Goal: Transaction & Acquisition: Obtain resource

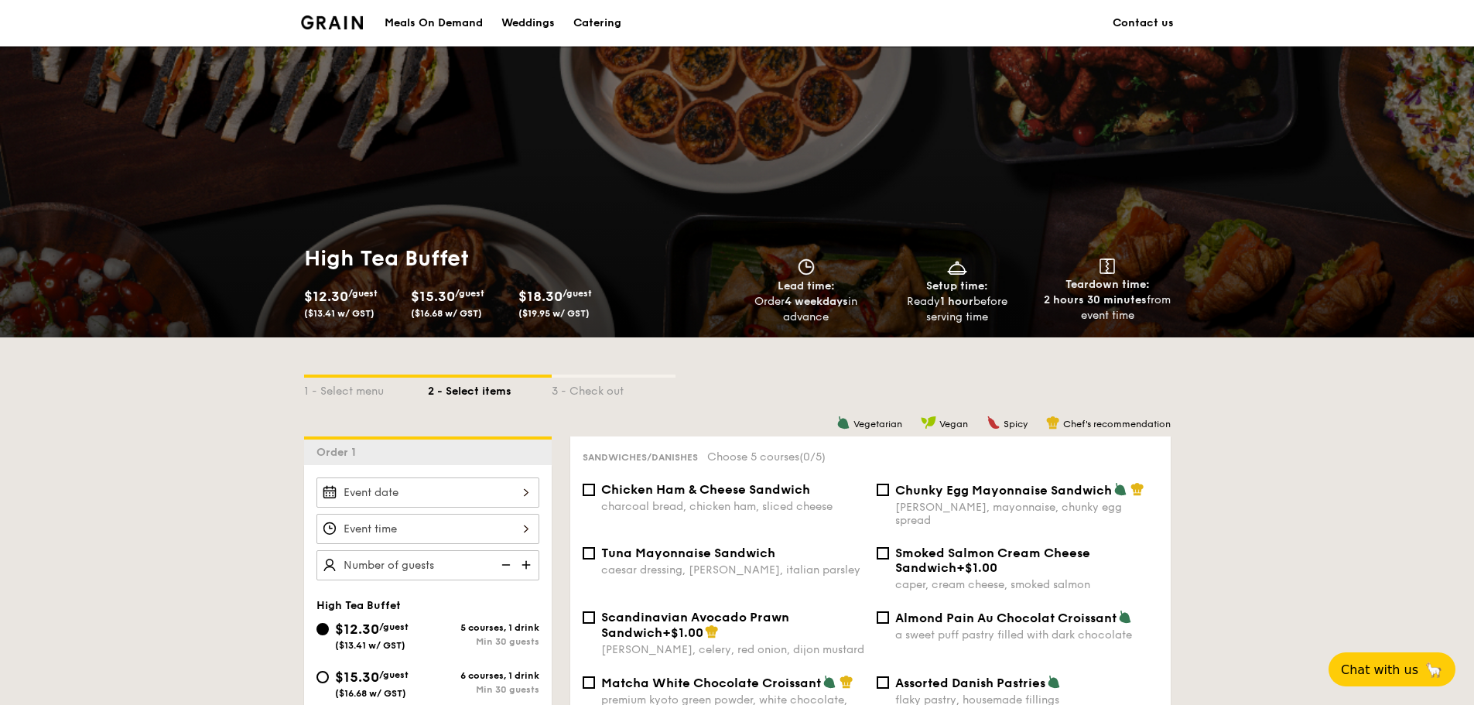
click at [347, 22] on img at bounding box center [332, 22] width 63 height 14
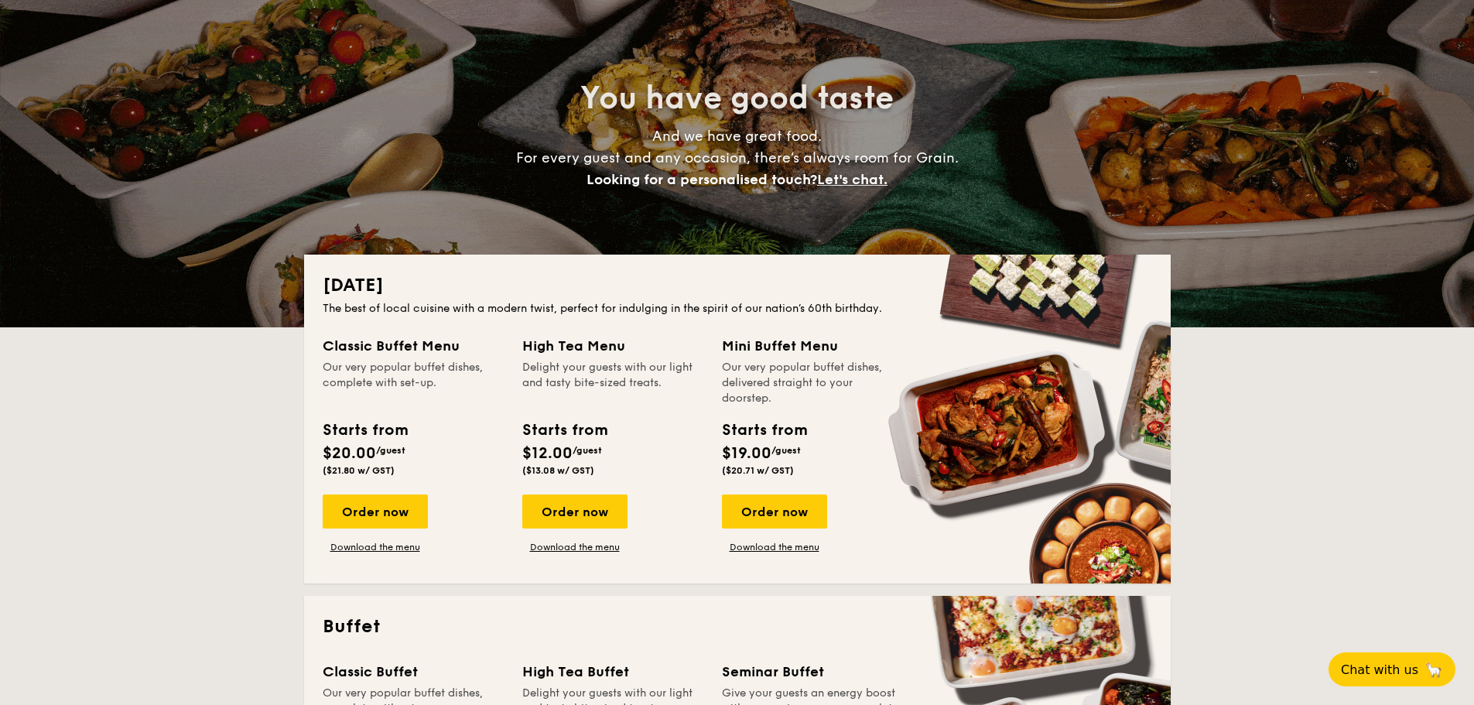
scroll to position [155, 0]
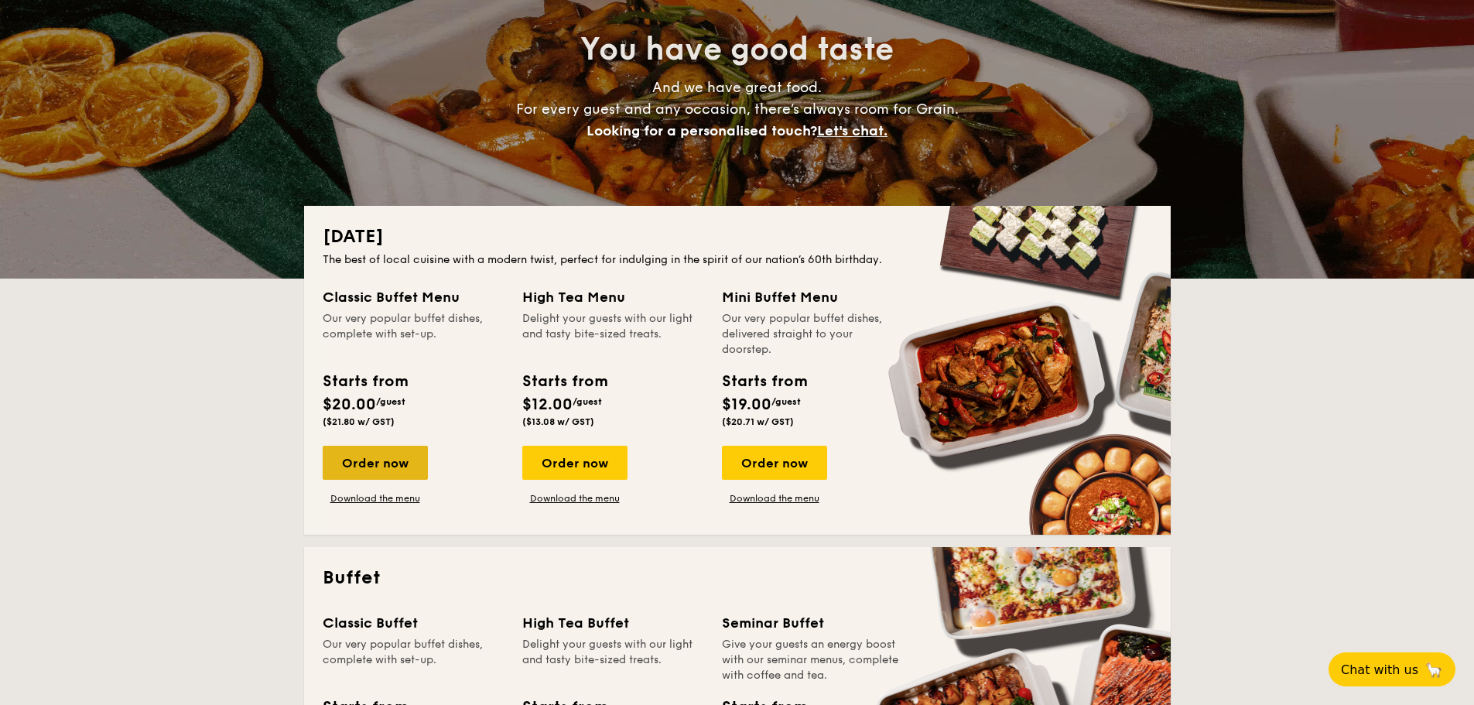
click at [401, 453] on div "Order now" at bounding box center [375, 463] width 105 height 34
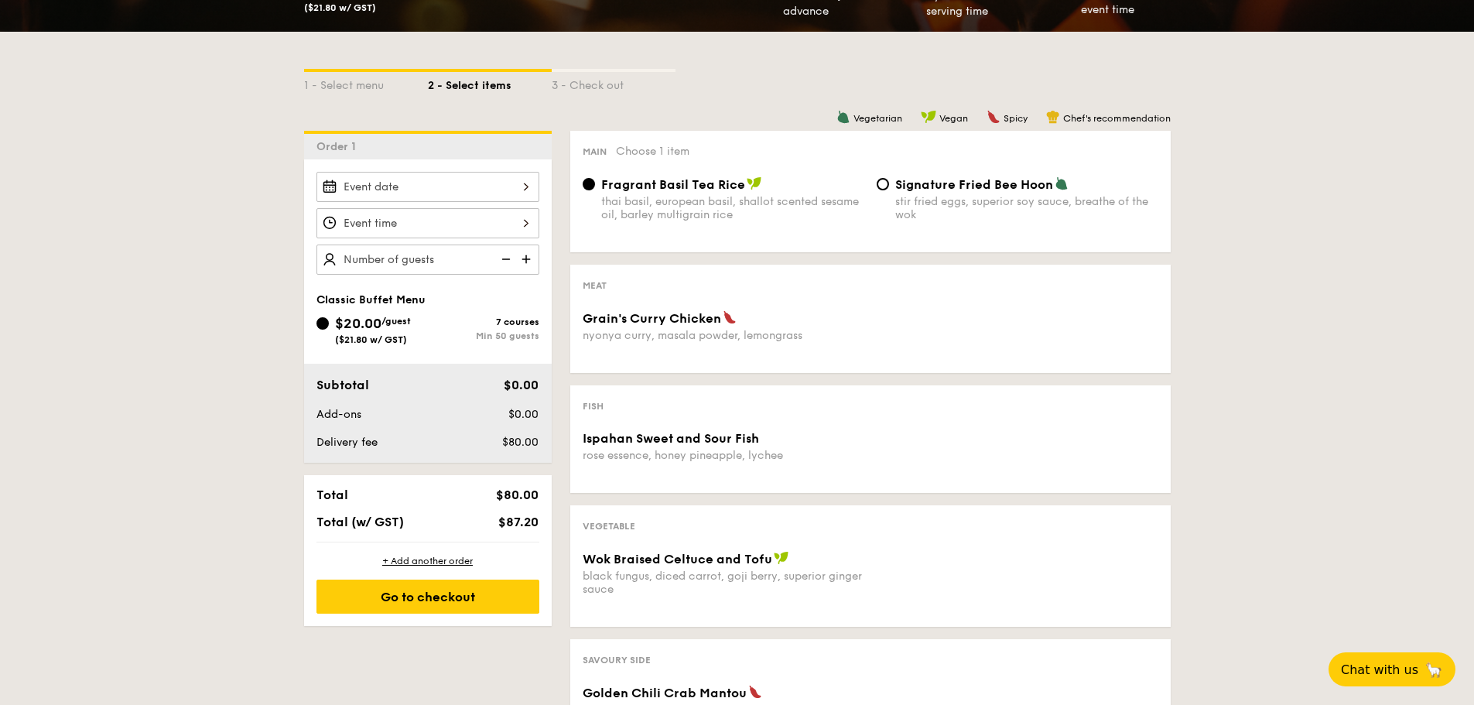
scroll to position [155, 0]
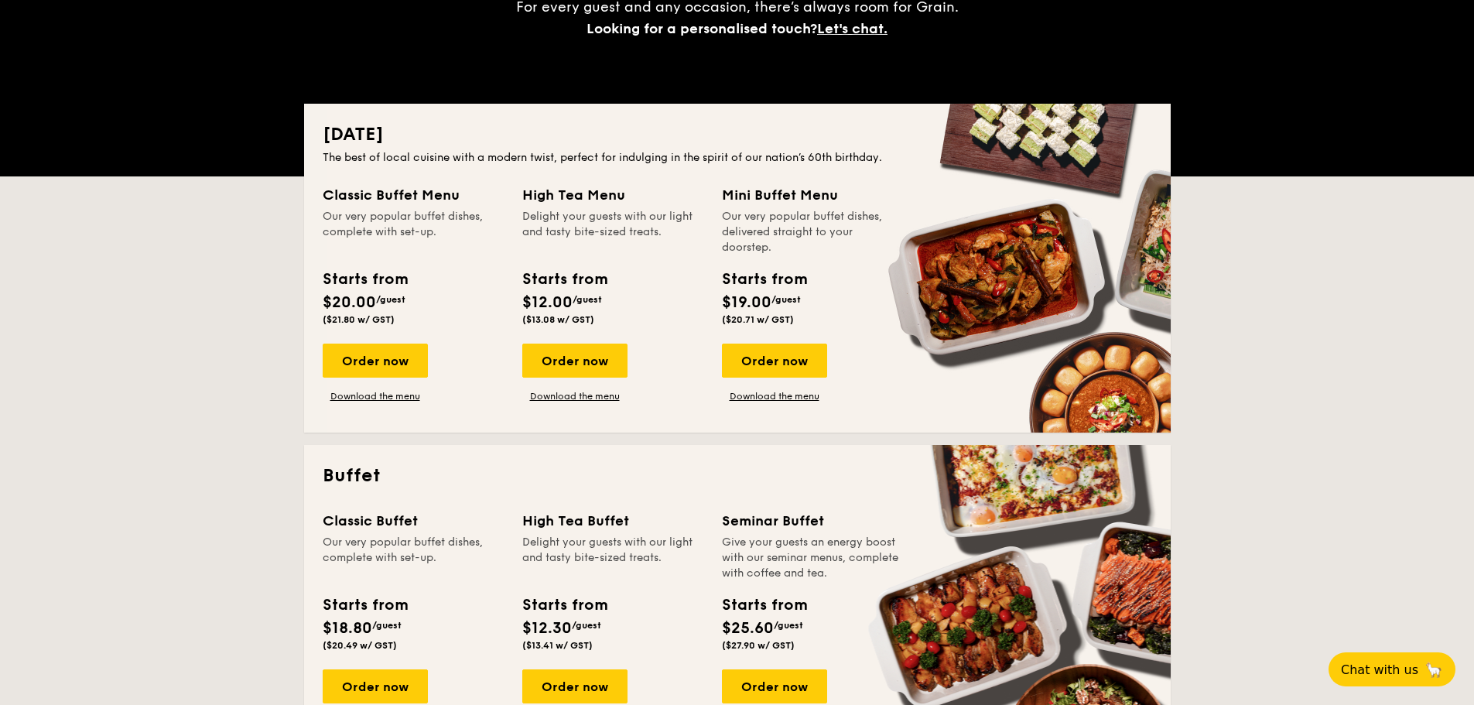
scroll to position [387, 0]
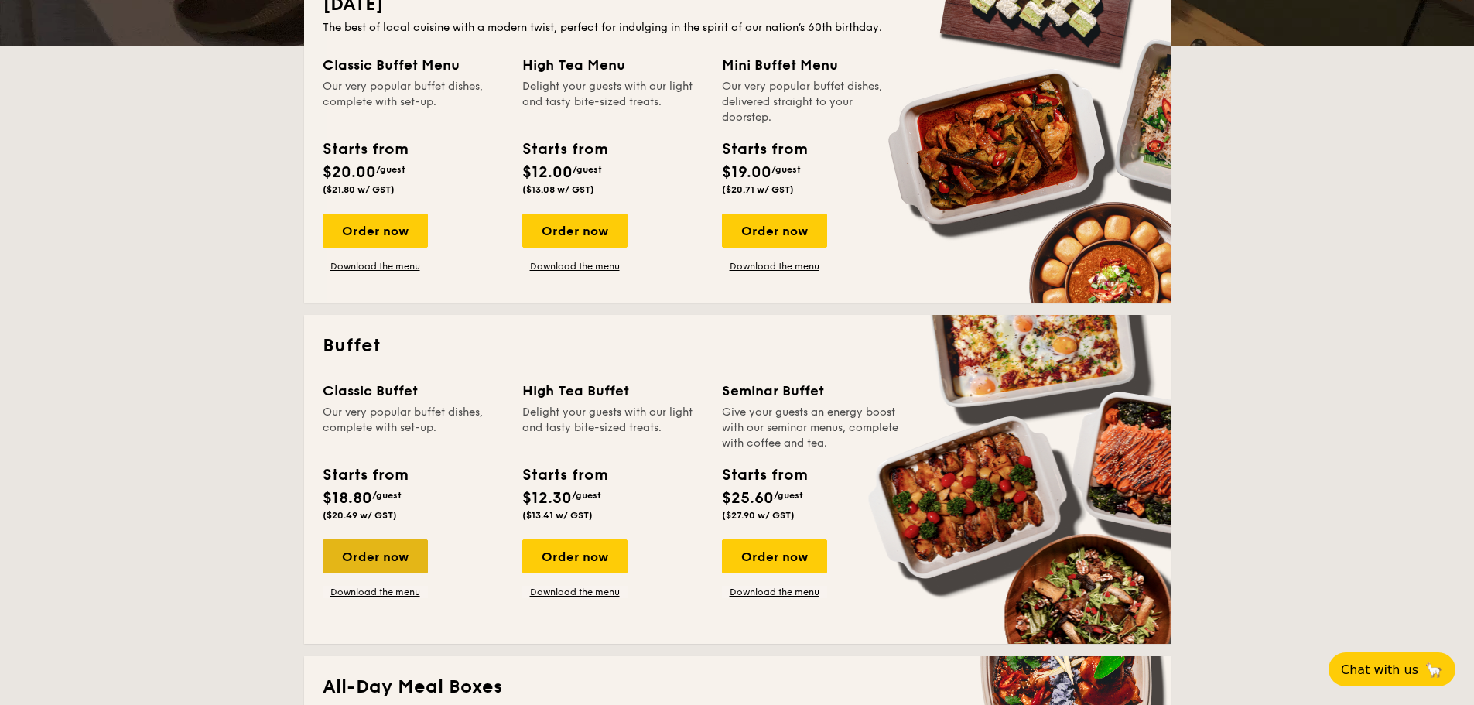
click at [393, 556] on div "Order now" at bounding box center [375, 556] width 105 height 34
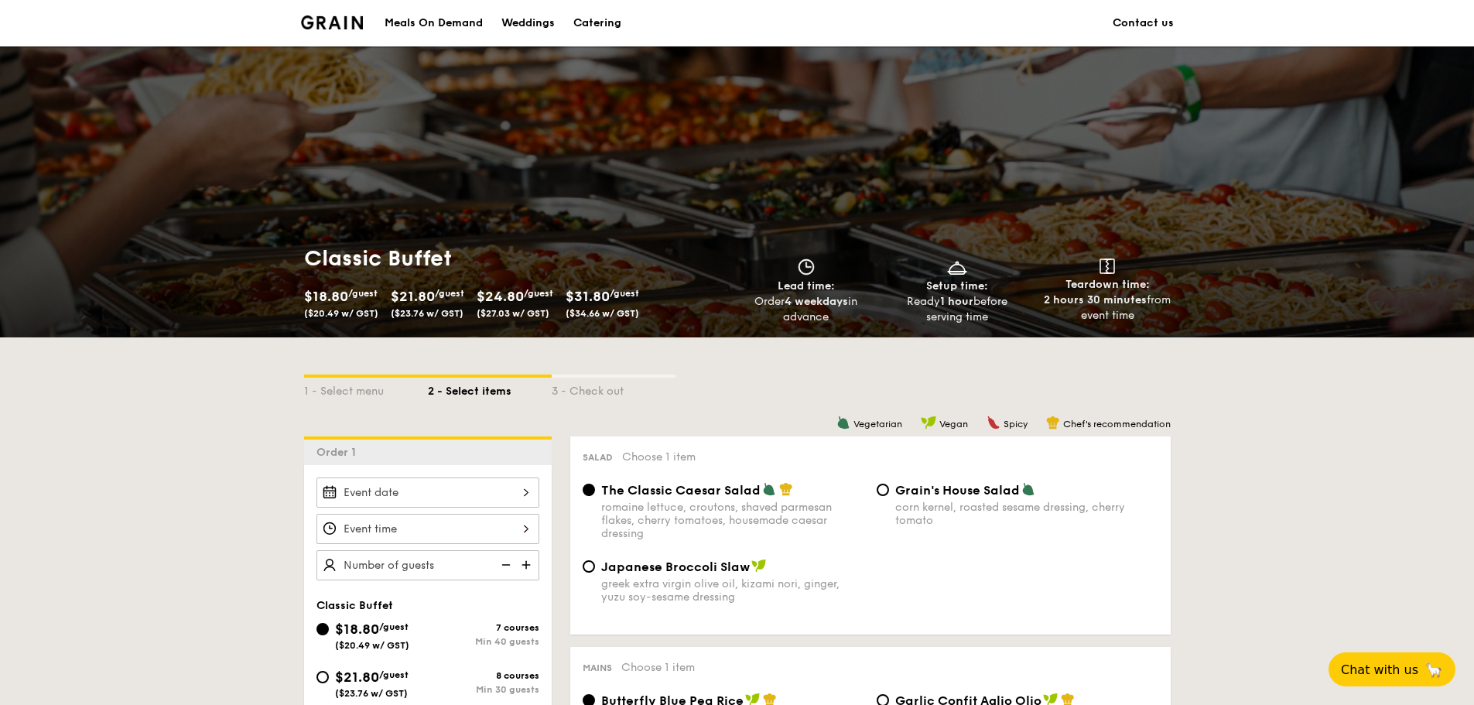
click at [417, 25] on div "Meals On Demand" at bounding box center [433, 23] width 98 height 46
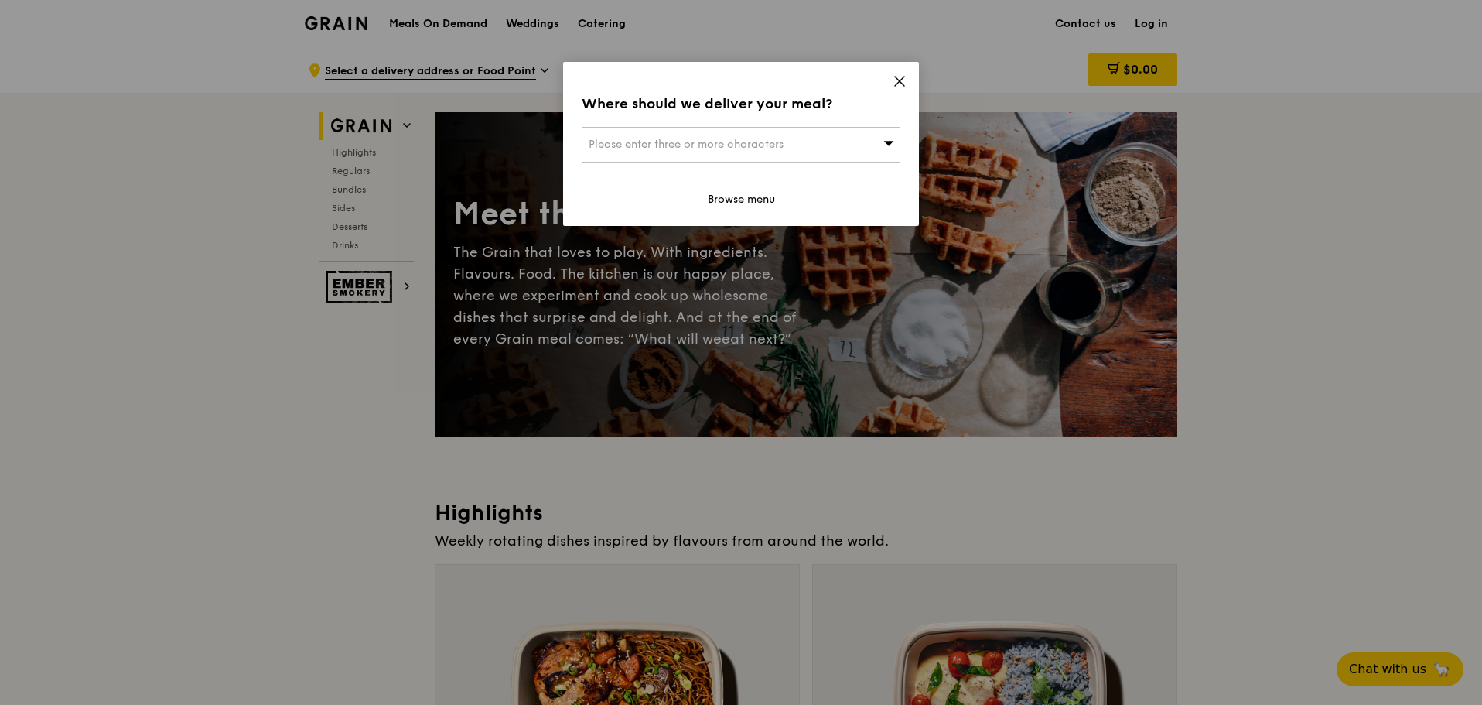
click at [904, 76] on icon at bounding box center [900, 81] width 14 height 14
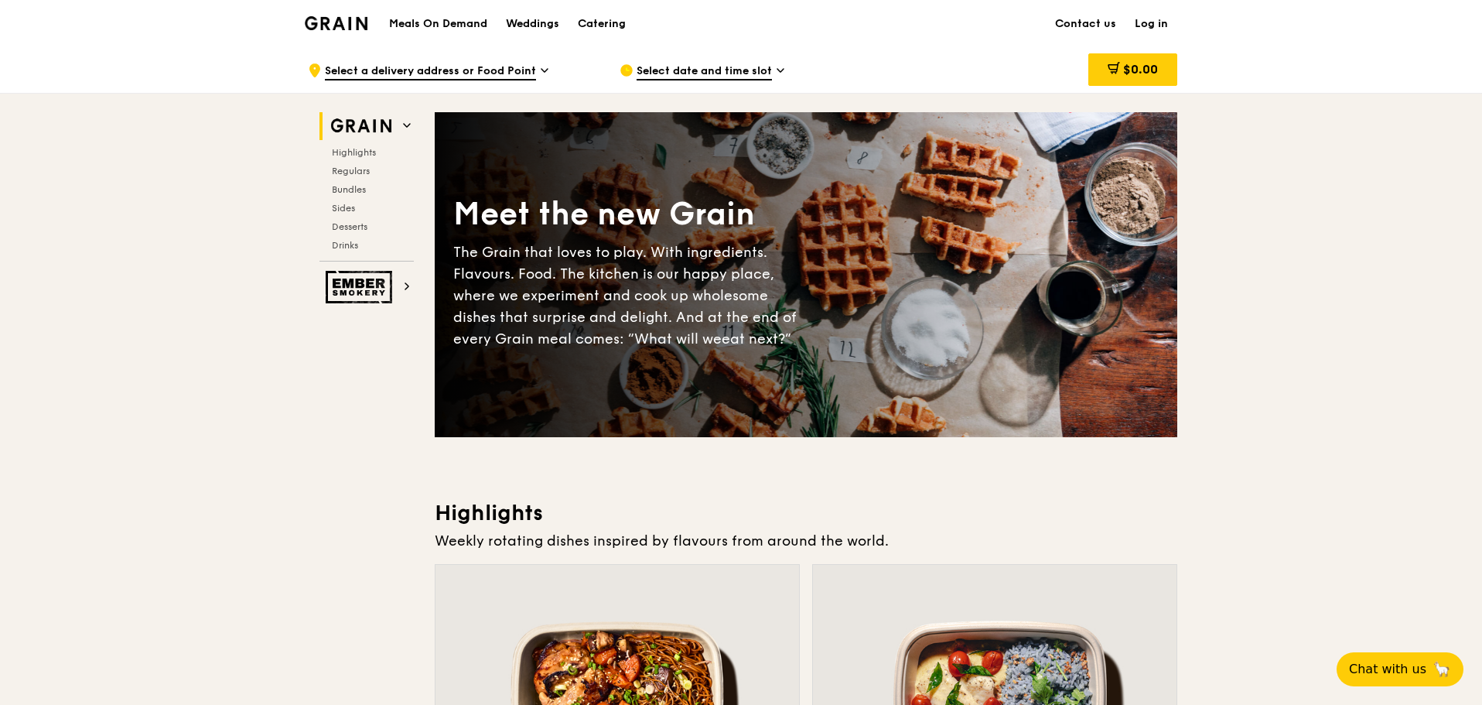
click at [336, 26] on img at bounding box center [336, 23] width 63 height 14
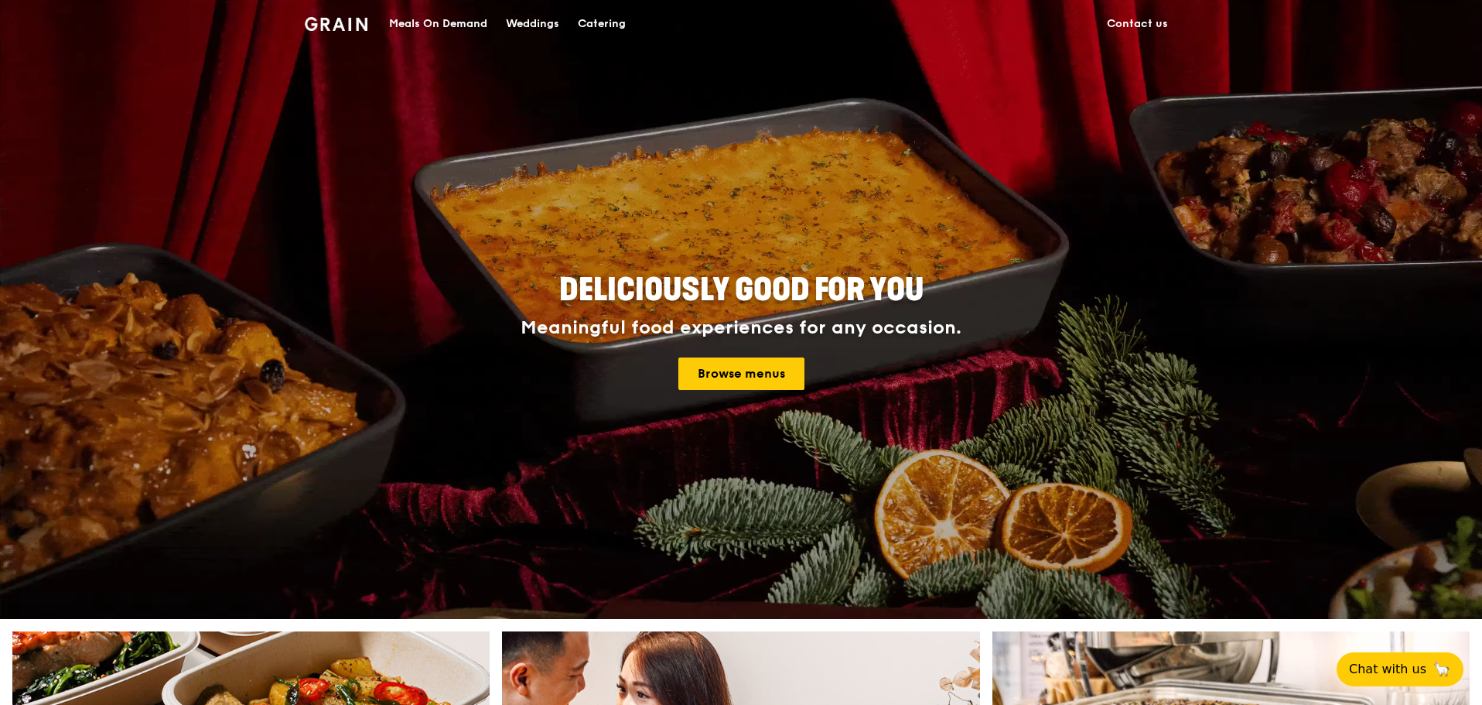
click at [598, 17] on div "Catering" at bounding box center [602, 24] width 48 height 46
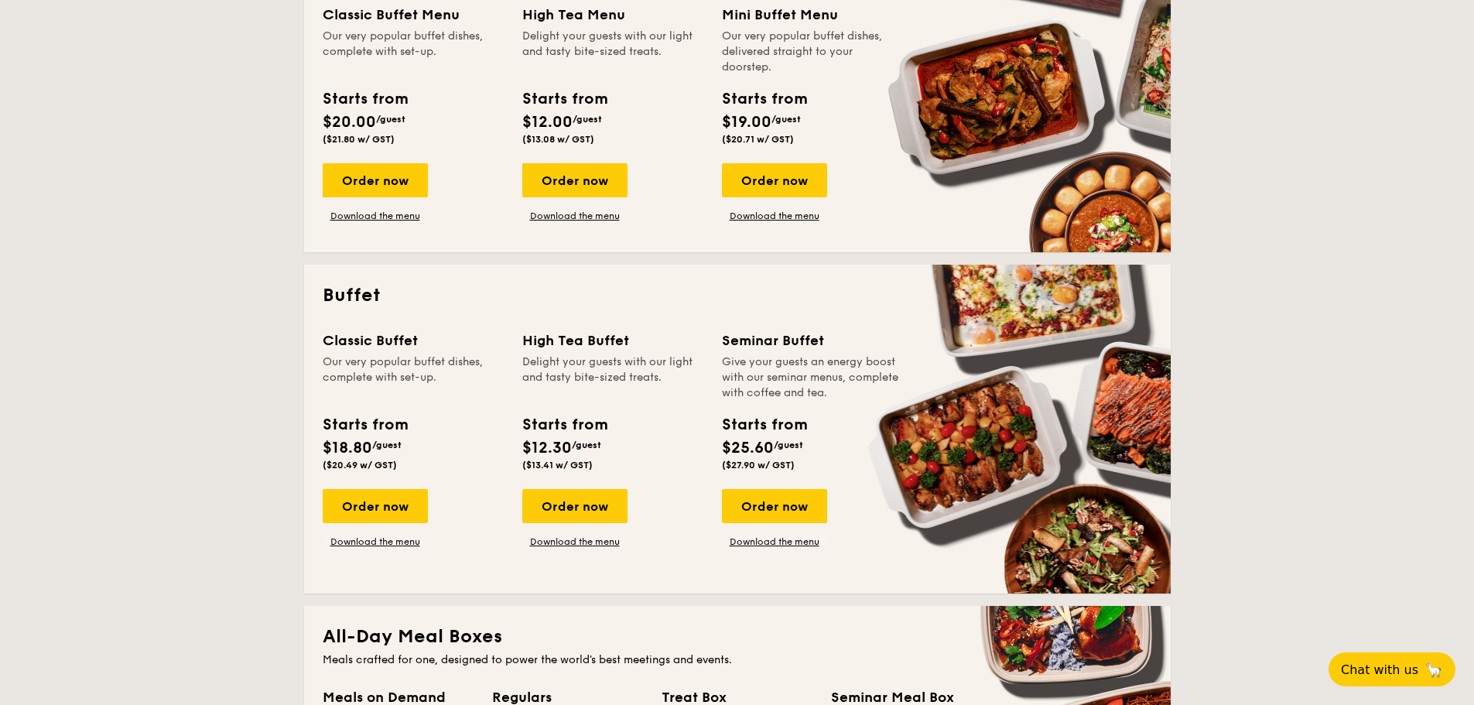
scroll to position [464, 0]
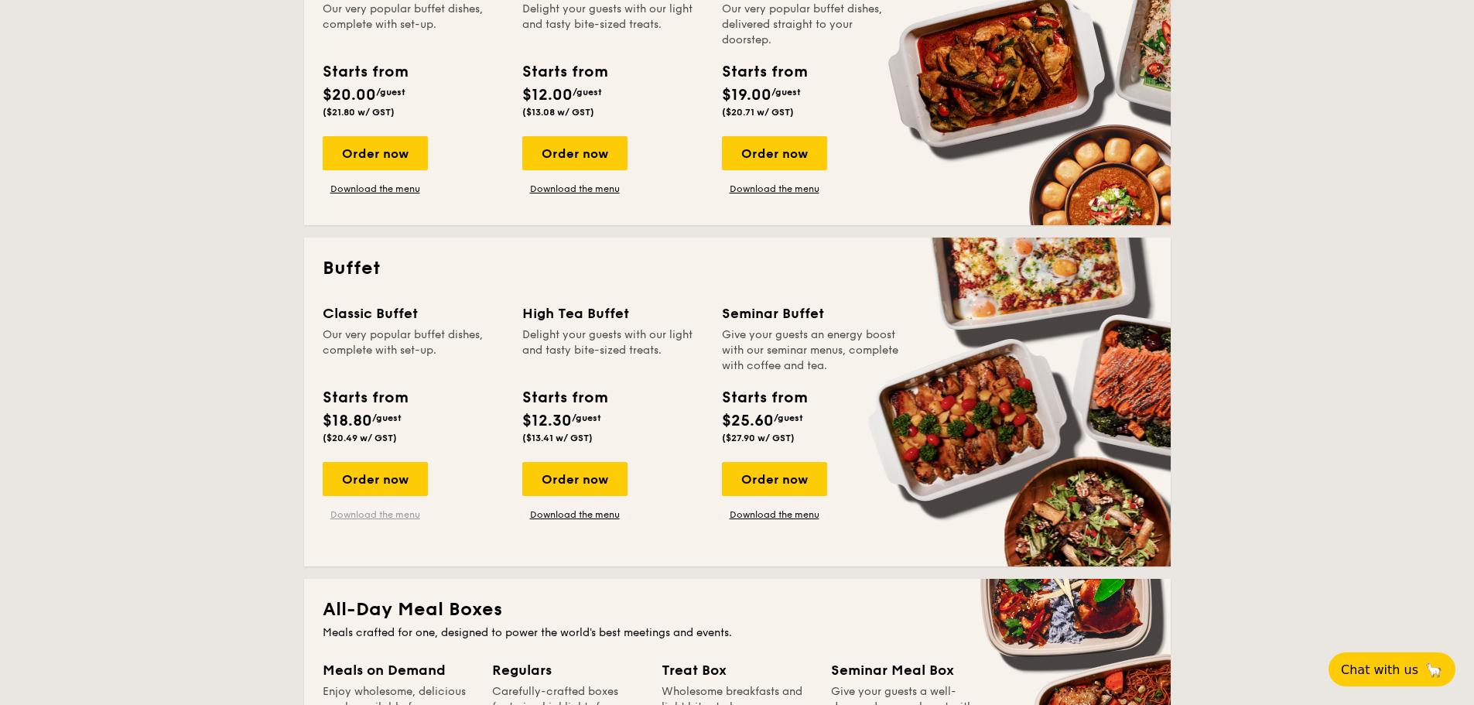
click at [355, 515] on link "Download the menu" at bounding box center [375, 514] width 105 height 12
